Goal: Task Accomplishment & Management: Manage account settings

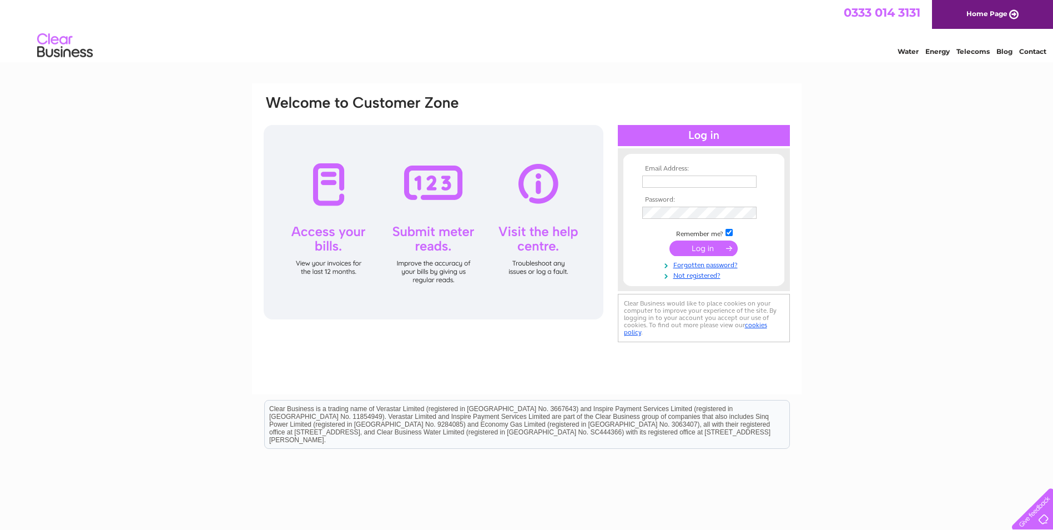
type input "355@jussolutions.com"
click at [694, 252] on input "submit" at bounding box center [704, 248] width 68 height 16
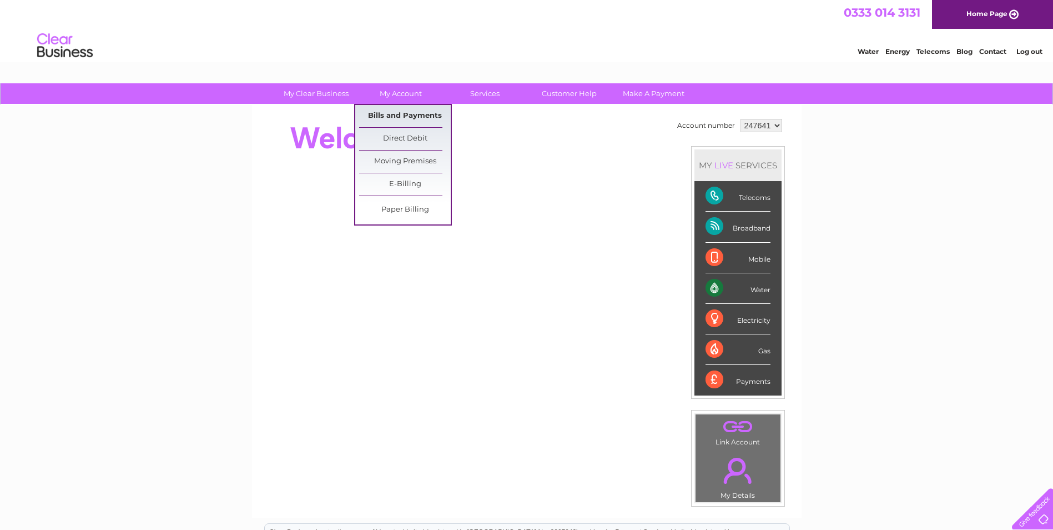
click at [392, 114] on link "Bills and Payments" at bounding box center [405, 116] width 92 height 22
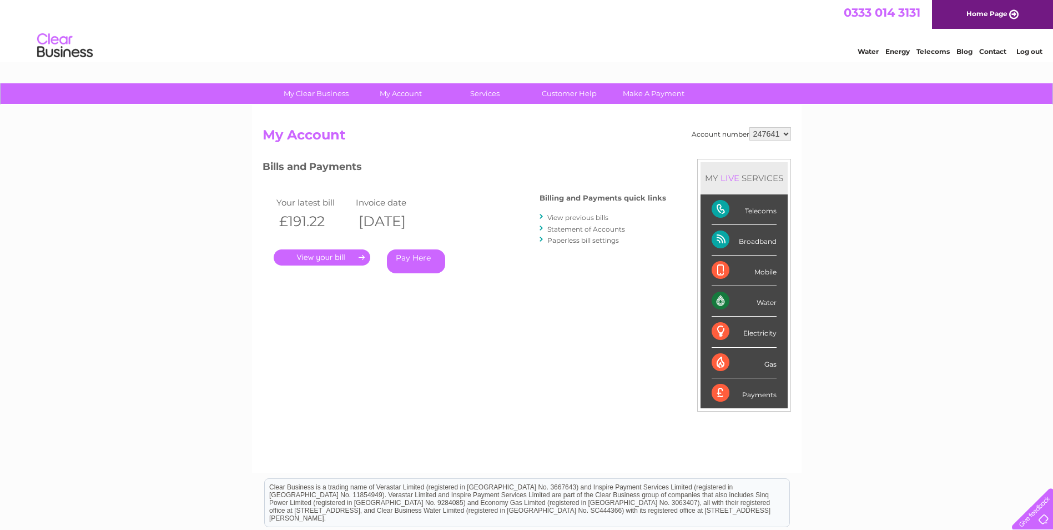
click at [585, 218] on link "View previous bills" at bounding box center [578, 217] width 61 height 8
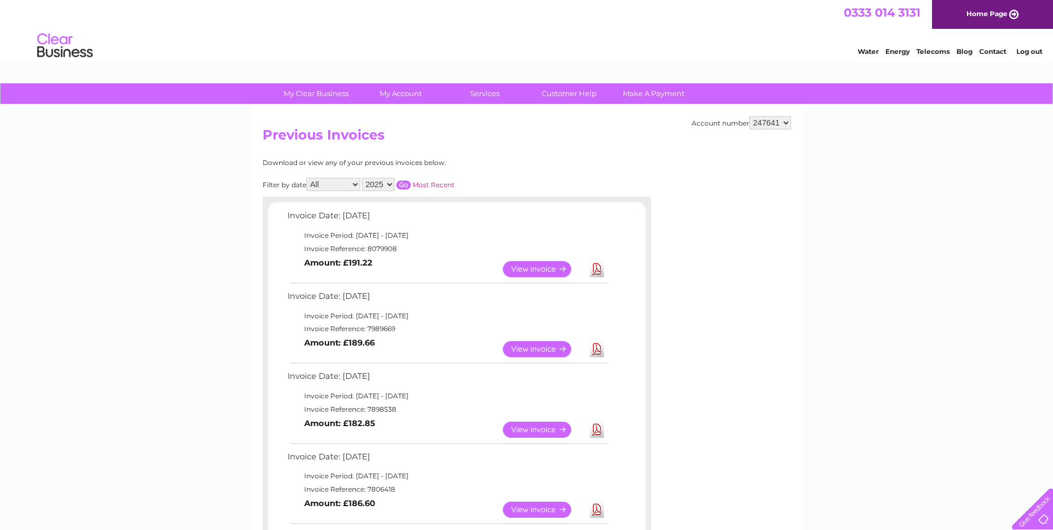
click at [534, 268] on link "View" at bounding box center [544, 269] width 82 height 16
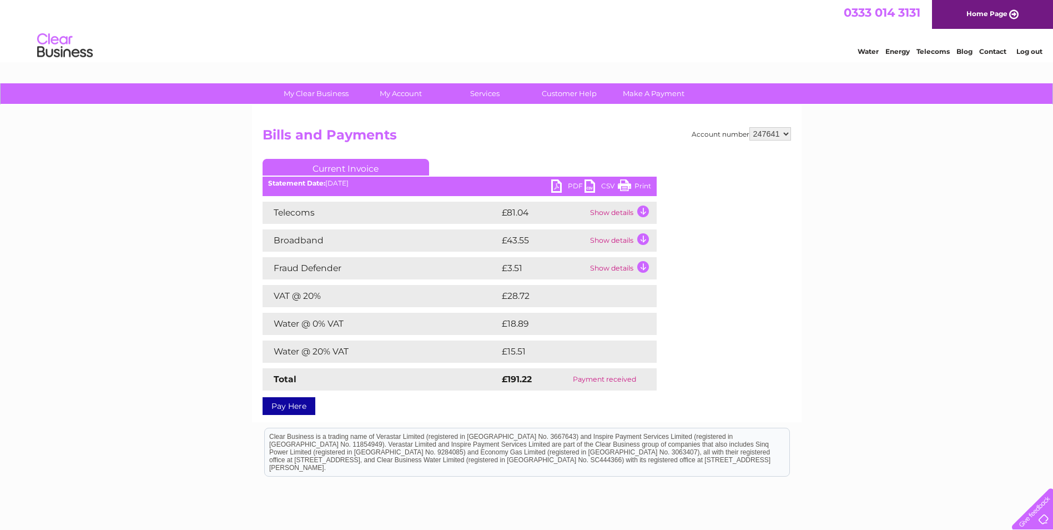
click at [647, 212] on td "Show details" at bounding box center [622, 213] width 69 height 22
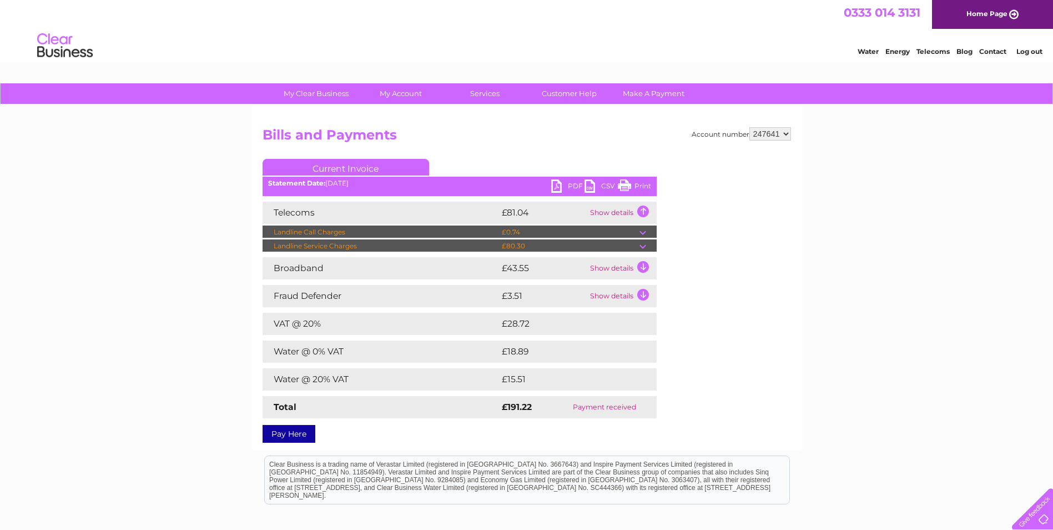
click at [643, 232] on td at bounding box center [648, 231] width 17 height 13
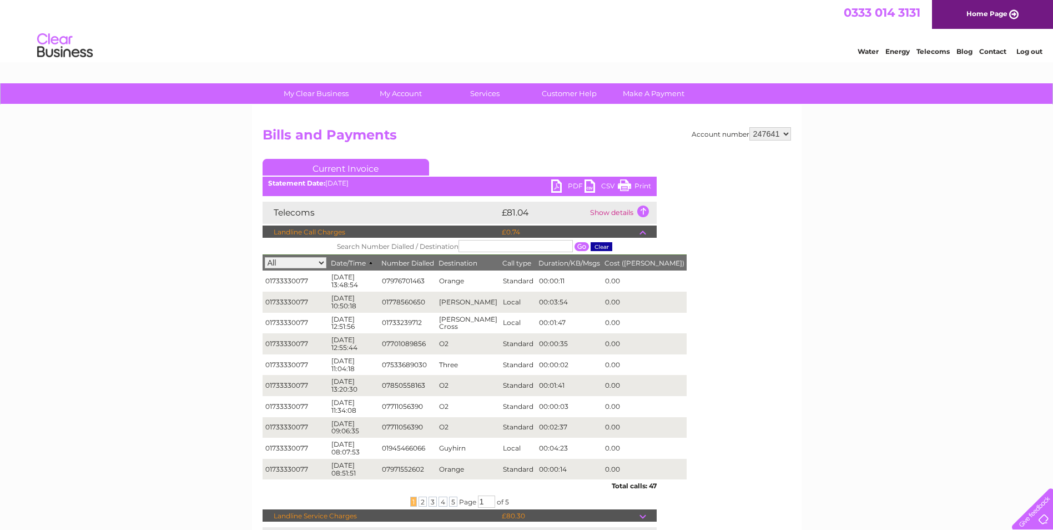
click at [561, 183] on link "PDF" at bounding box center [567, 187] width 33 height 16
